Goal: Transaction & Acquisition: Purchase product/service

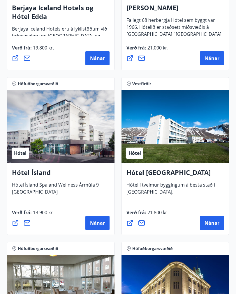
scroll to position [1020, 0]
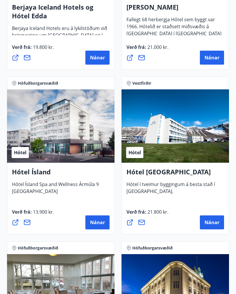
click at [99, 226] on button "Nánar" at bounding box center [97, 223] width 24 height 14
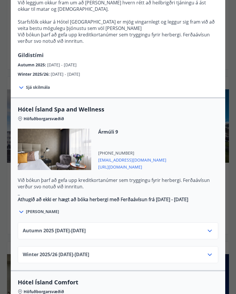
scroll to position [234, 0]
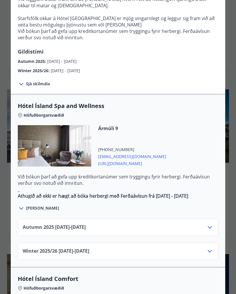
click at [211, 224] on icon at bounding box center [209, 227] width 7 height 7
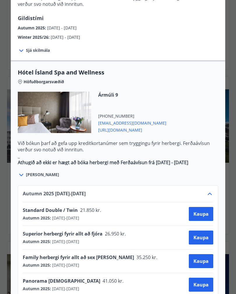
scroll to position [268, 0]
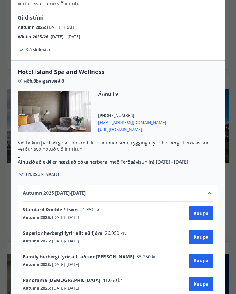
click at [202, 210] on span "Kaupa" at bounding box center [200, 213] width 15 height 6
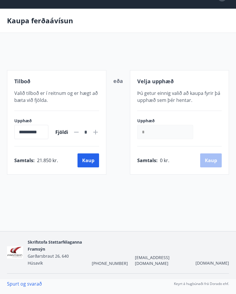
scroll to position [1, 0]
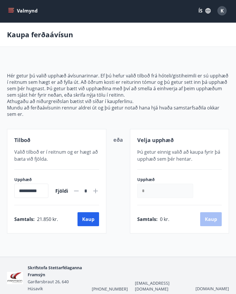
click at [209, 54] on main "**********" at bounding box center [118, 128] width 236 height 211
click at [205, 106] on p "Mundu að ferðaávísunin rennur aldrei út og þú getur notað hana hjá hvaða samsta…" at bounding box center [118, 111] width 222 height 13
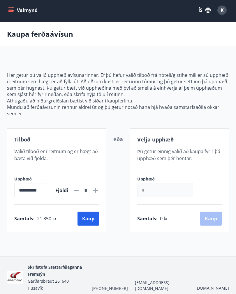
scroll to position [0, 0]
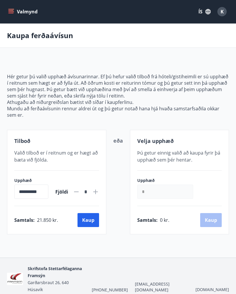
click at [15, 10] on button "Valmynd" at bounding box center [23, 11] width 33 height 10
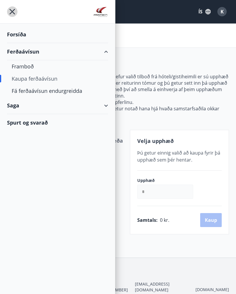
click at [13, 11] on icon "menu" at bounding box center [13, 12] width 6 height 6
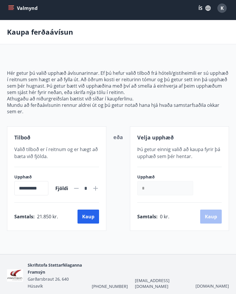
scroll to position [4, 0]
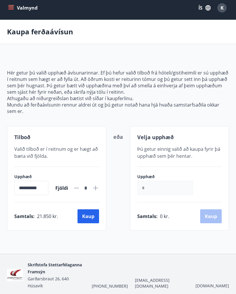
click at [107, 54] on main "**********" at bounding box center [118, 125] width 236 height 211
click at [125, 17] on div "Valmynd ÍS K" at bounding box center [118, 7] width 236 height 23
click at [133, 11] on div "Valmynd ÍS K" at bounding box center [118, 8] width 222 height 14
click at [8, 8] on icon "menu" at bounding box center [11, 8] width 6 height 6
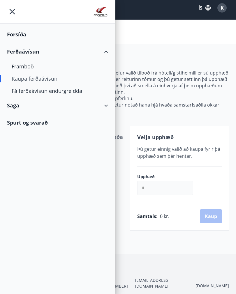
click at [27, 66] on div "Framboð" at bounding box center [58, 66] width 92 height 12
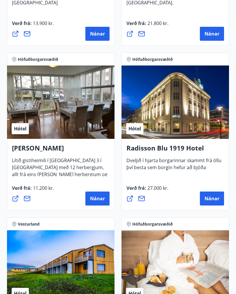
scroll to position [1209, 0]
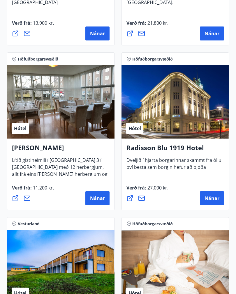
click at [99, 198] on span "Nánar" at bounding box center [97, 198] width 15 height 6
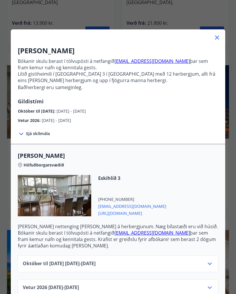
scroll to position [6, 0]
click at [210, 264] on icon at bounding box center [209, 263] width 7 height 7
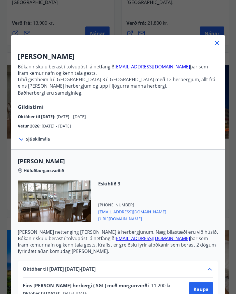
scroll to position [0, 0]
click at [219, 43] on icon at bounding box center [216, 43] width 7 height 7
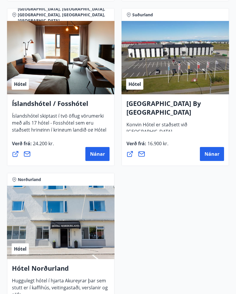
scroll to position [2076, 0]
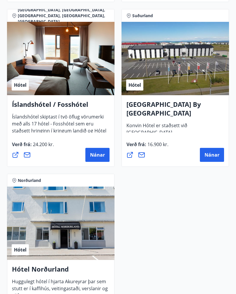
click at [105, 153] on span "Nánar" at bounding box center [97, 155] width 15 height 6
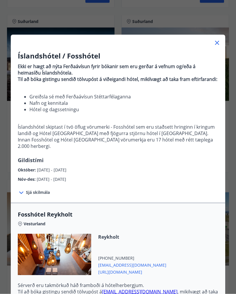
scroll to position [0, 0]
click at [39, 193] on span "Sjá skilmála" at bounding box center [38, 193] width 24 height 6
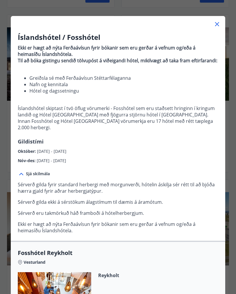
scroll to position [17, 0]
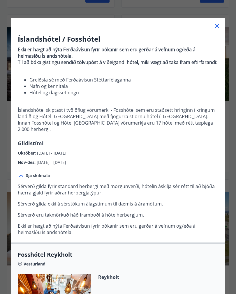
click at [47, 156] on span "[DATE] - [DATE]" at bounding box center [51, 153] width 29 height 6
click at [61, 154] on span "[DATE] - [DATE]" at bounding box center [51, 153] width 29 height 6
click at [29, 154] on span "Október :" at bounding box center [27, 153] width 19 height 6
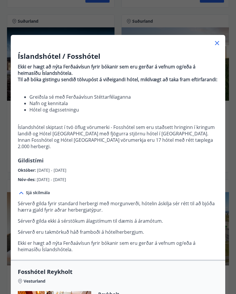
scroll to position [0, 0]
click at [215, 46] on icon at bounding box center [216, 43] width 7 height 7
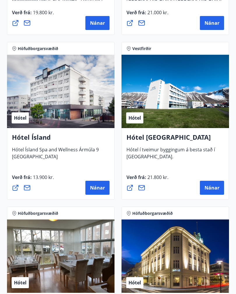
scroll to position [1055, 0]
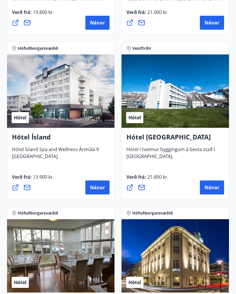
click at [98, 186] on span "Nánar" at bounding box center [97, 187] width 15 height 6
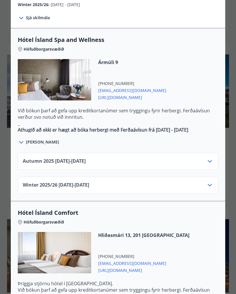
scroll to position [301, 0]
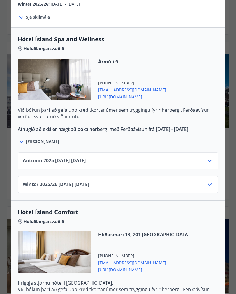
click at [211, 157] on icon at bounding box center [209, 160] width 7 height 7
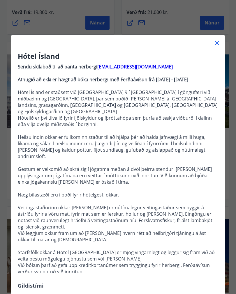
scroll to position [0, 0]
click at [220, 44] on icon at bounding box center [216, 43] width 7 height 7
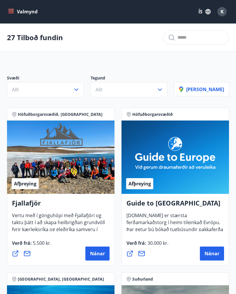
click at [222, 13] on span "K" at bounding box center [221, 11] width 3 height 6
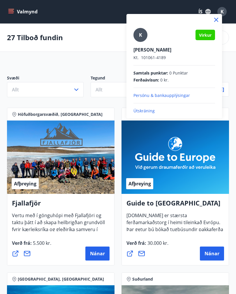
click at [144, 112] on p "Útskráning" at bounding box center [174, 111] width 82 height 6
click at [144, 111] on p "Útskráning" at bounding box center [174, 111] width 82 height 6
